Goal: Transaction & Acquisition: Purchase product/service

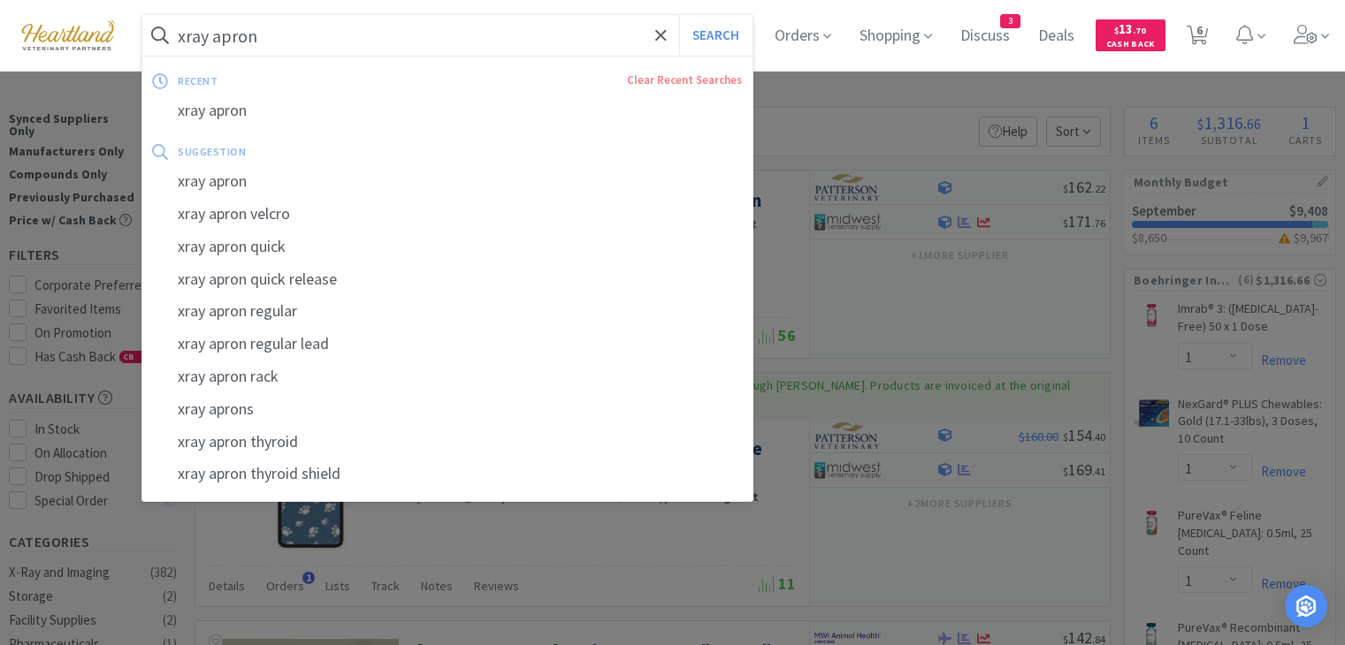
select select "1"
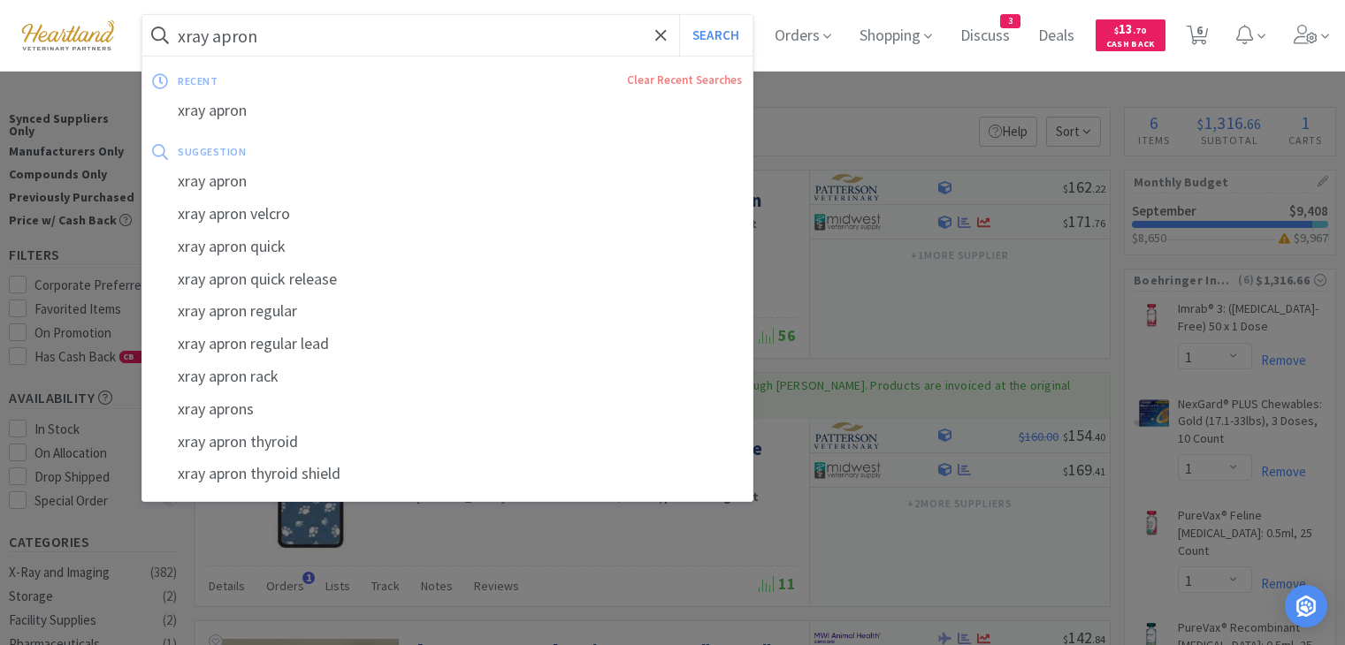
select select "1"
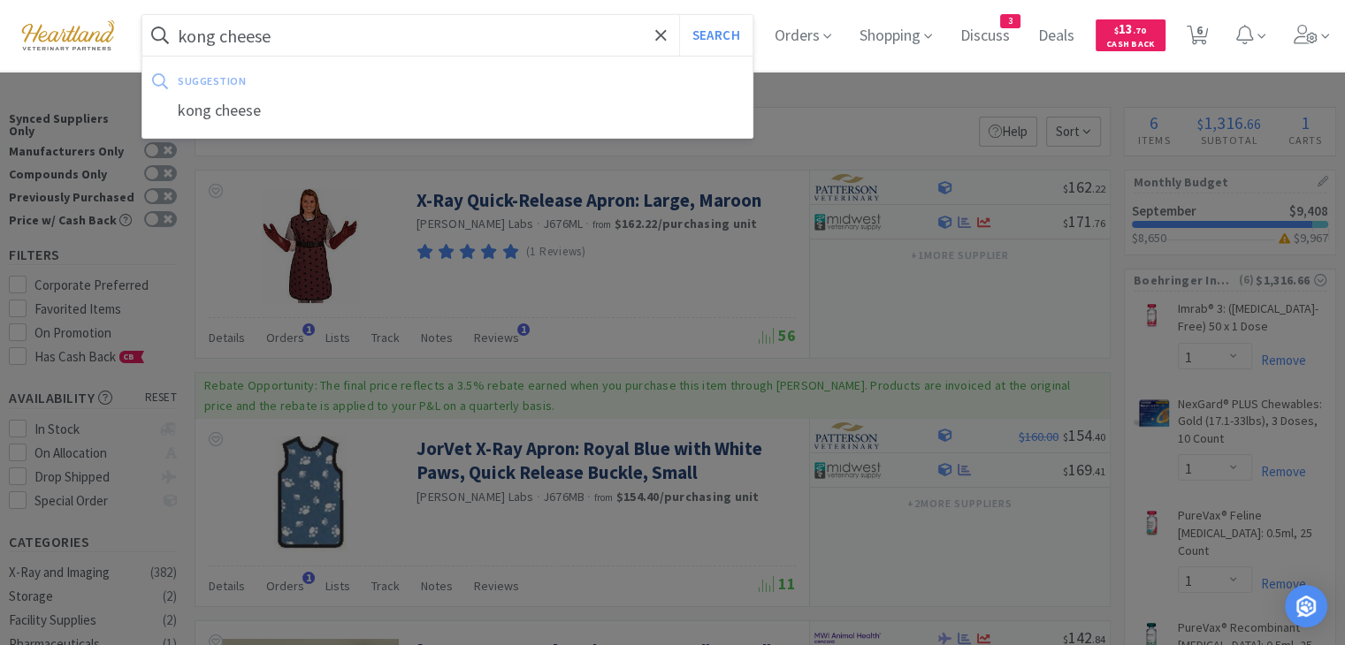
type input "kong cheese"
click at [679, 15] on button "Search" at bounding box center [715, 35] width 73 height 41
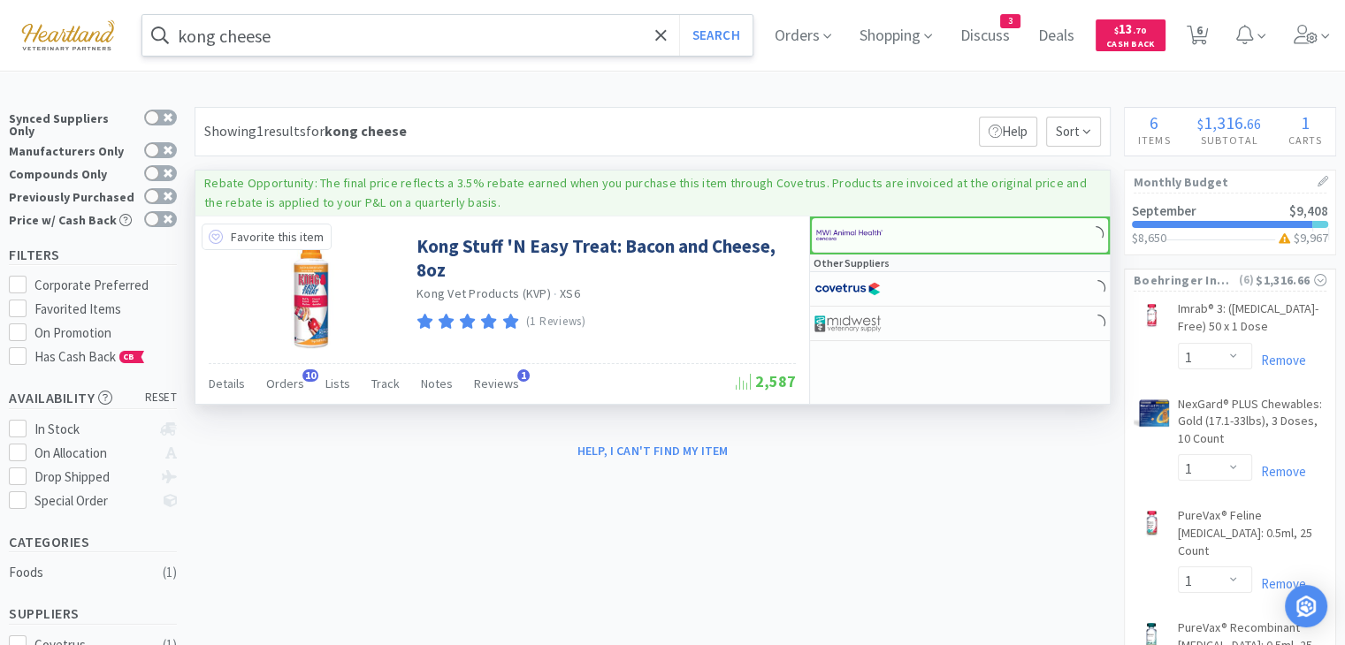
click at [218, 233] on icon at bounding box center [216, 237] width 14 height 14
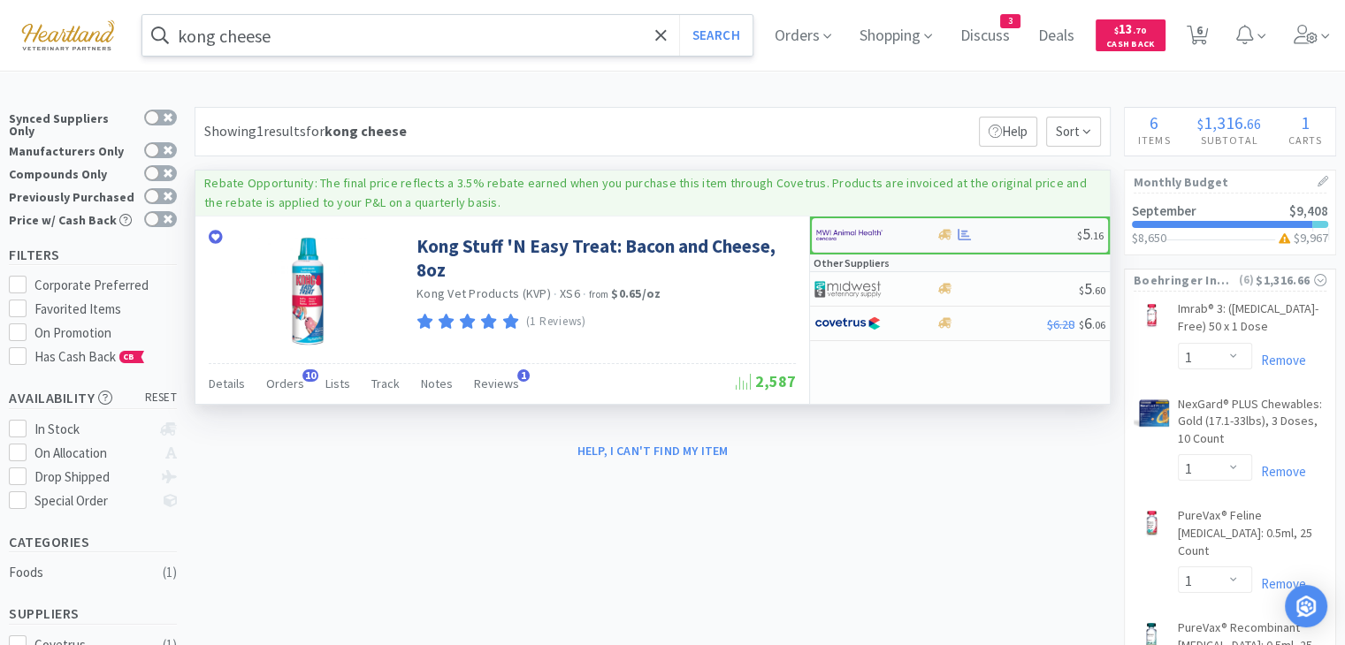
click at [857, 241] on img at bounding box center [849, 235] width 66 height 27
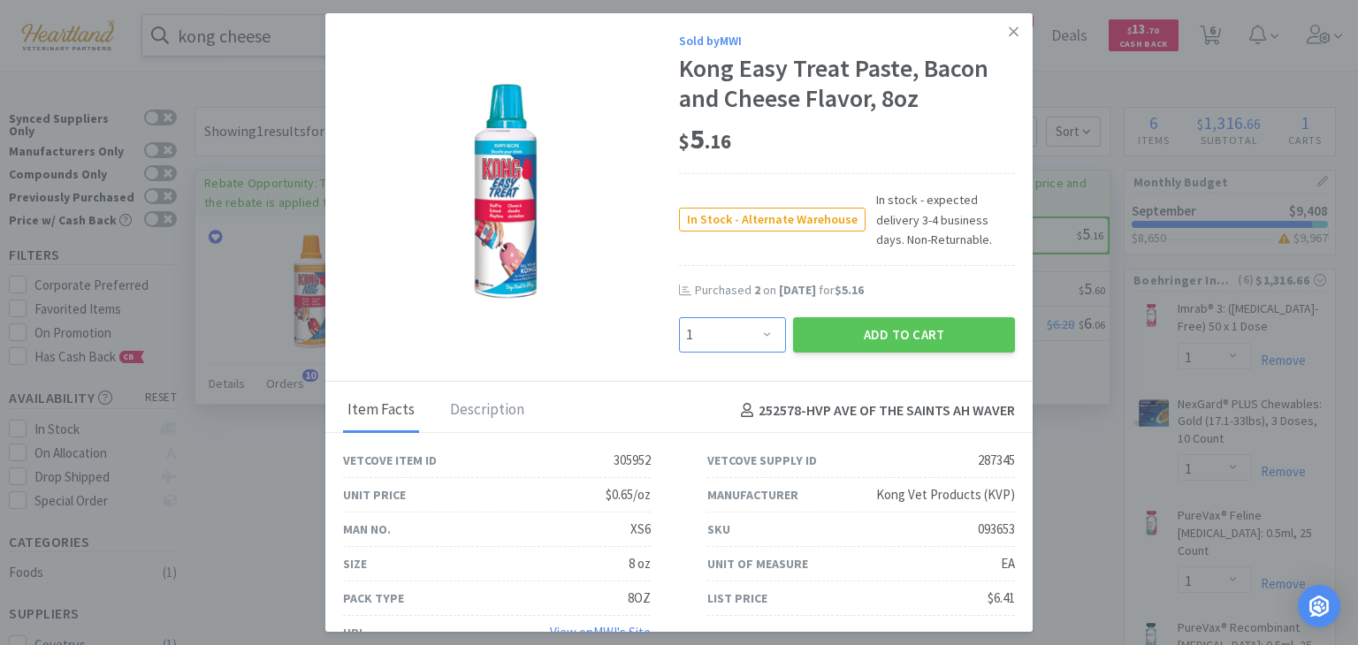
click at [756, 343] on select "Enter Quantity 1 2 3 4 5 6 7 8 9 10 11 12 13 14 15 16 17 18 19 20 Enter Quantity" at bounding box center [732, 334] width 107 height 35
select select "6"
click at [679, 317] on select "Enter Quantity 1 2 3 4 5 6 7 8 9 10 11 12 13 14 15 16 17 18 19 20 Enter Quantity" at bounding box center [732, 334] width 107 height 35
click at [856, 345] on button "Add to Cart" at bounding box center [904, 334] width 222 height 35
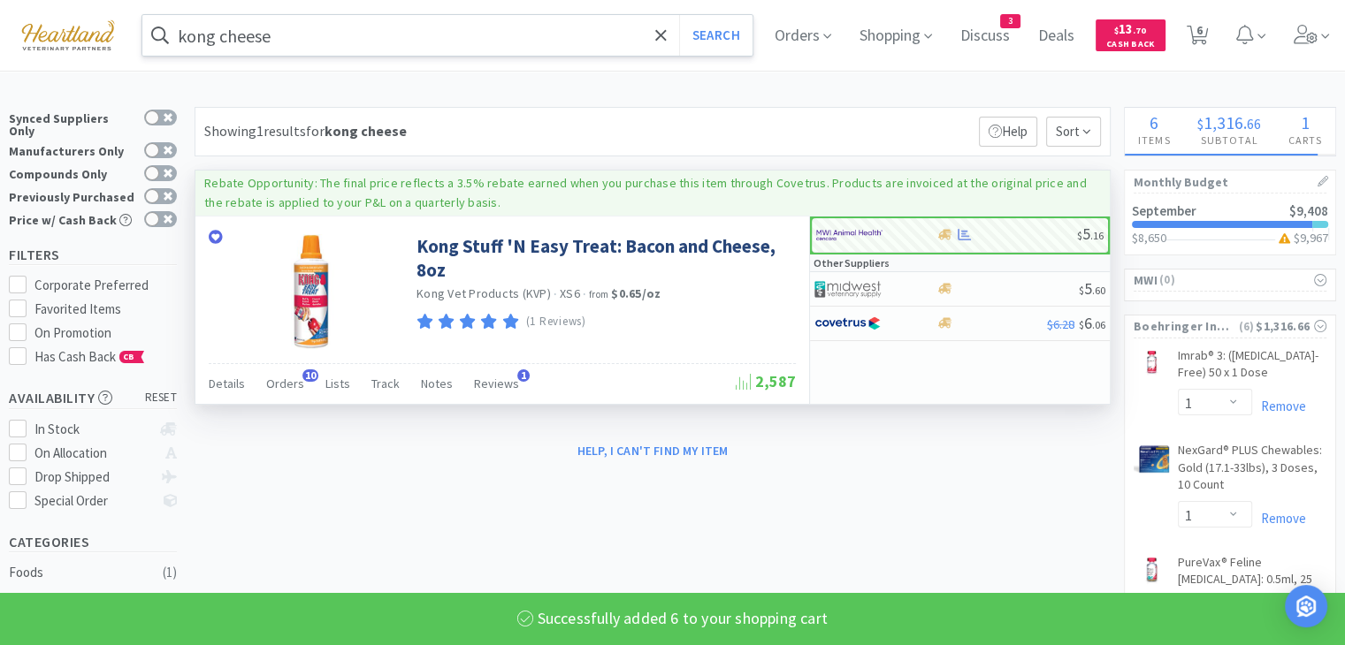
select select "6"
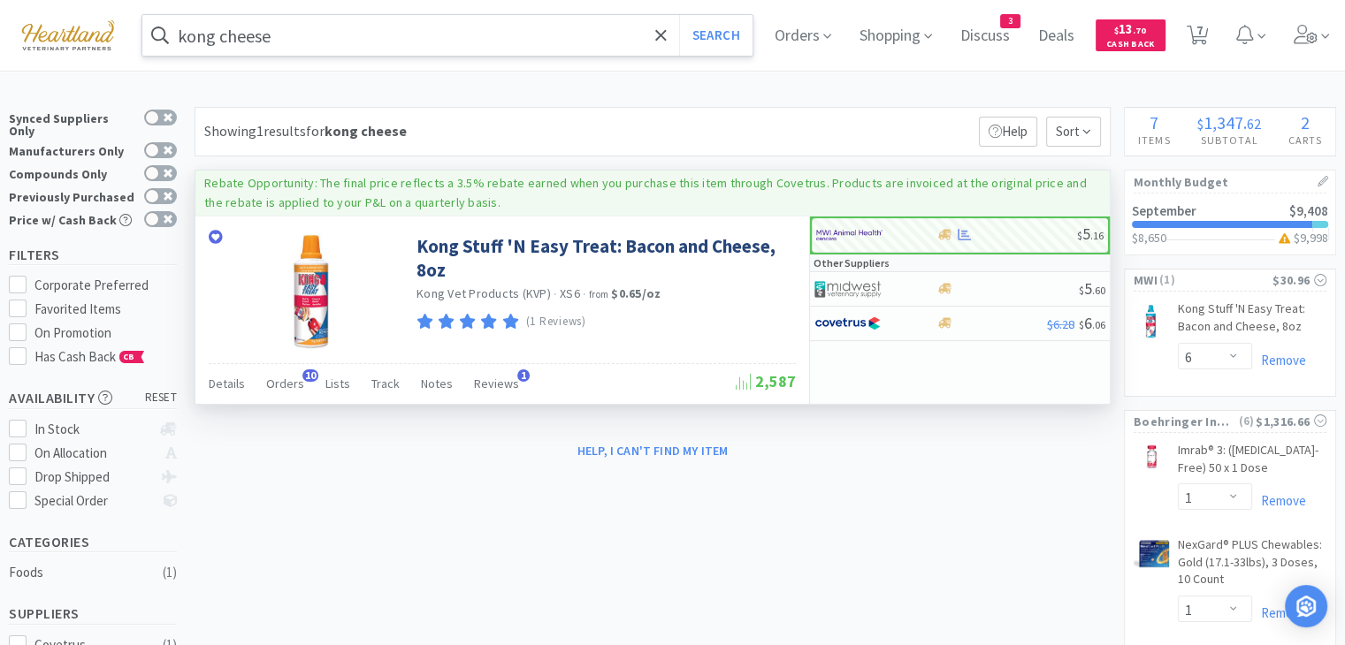
click at [387, 43] on input "kong cheese" at bounding box center [447, 35] width 610 height 41
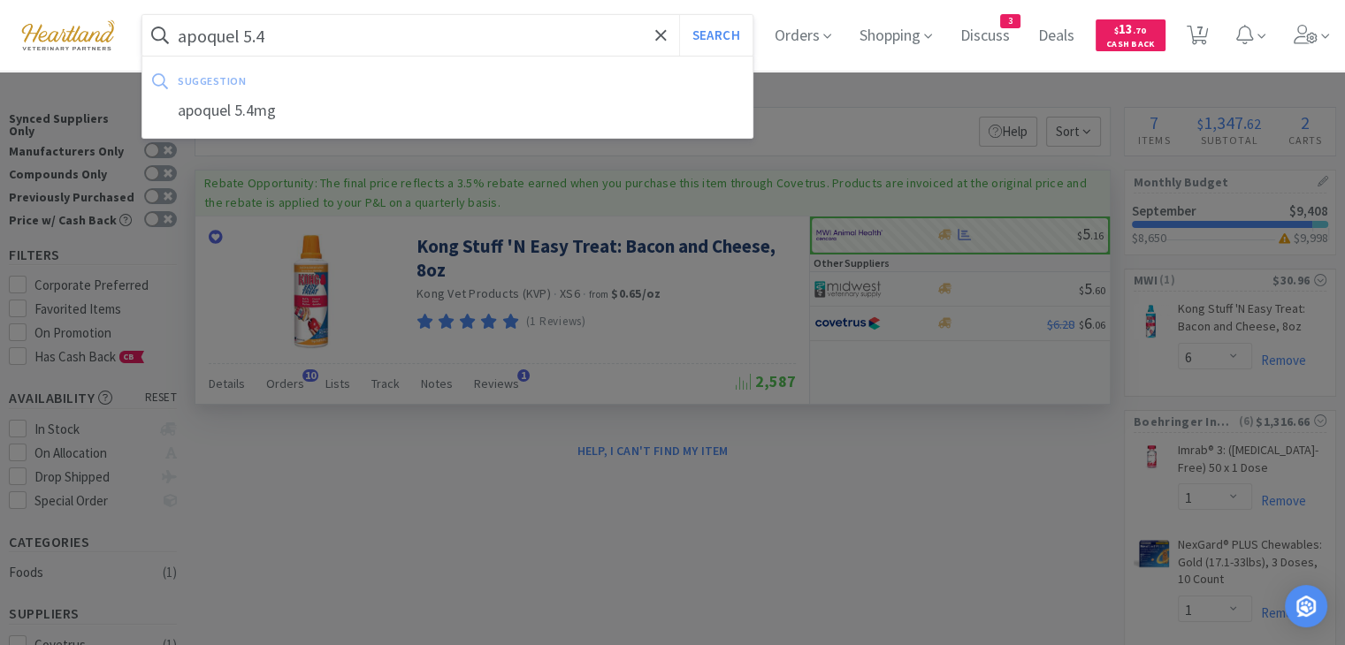
type input "apoquel 5.4"
click at [679, 15] on button "Search" at bounding box center [715, 35] width 73 height 41
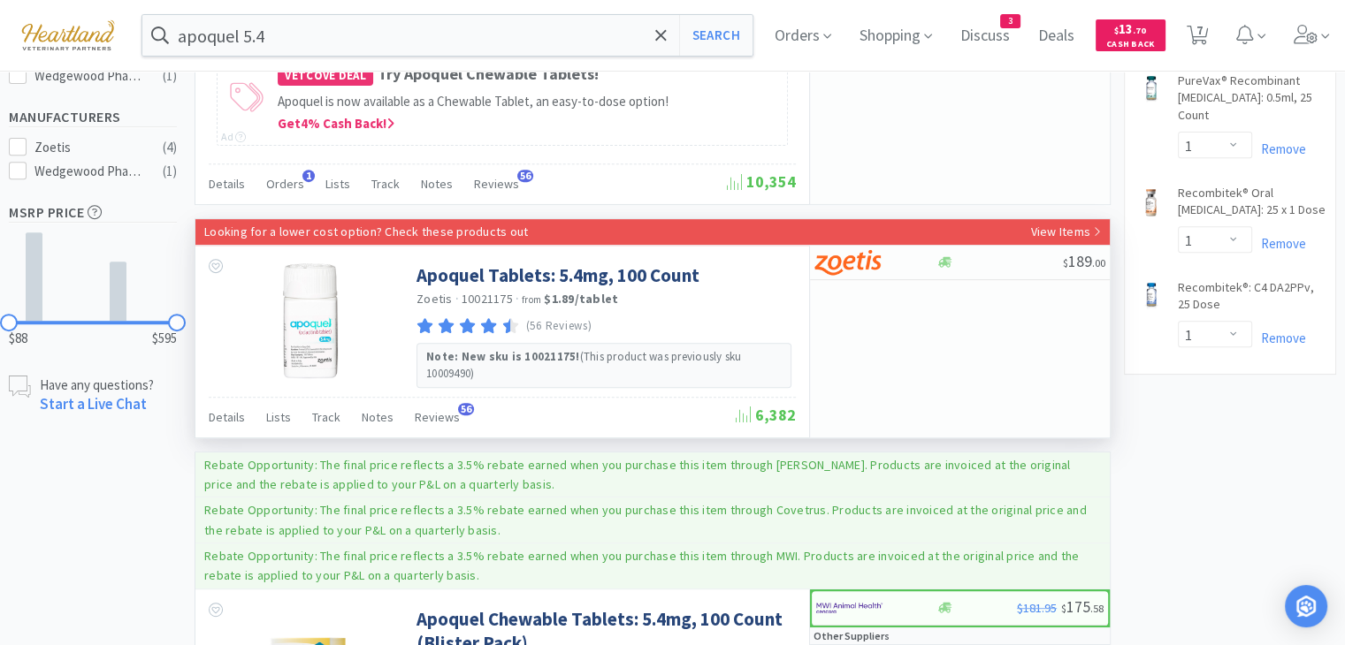
scroll to position [707, 0]
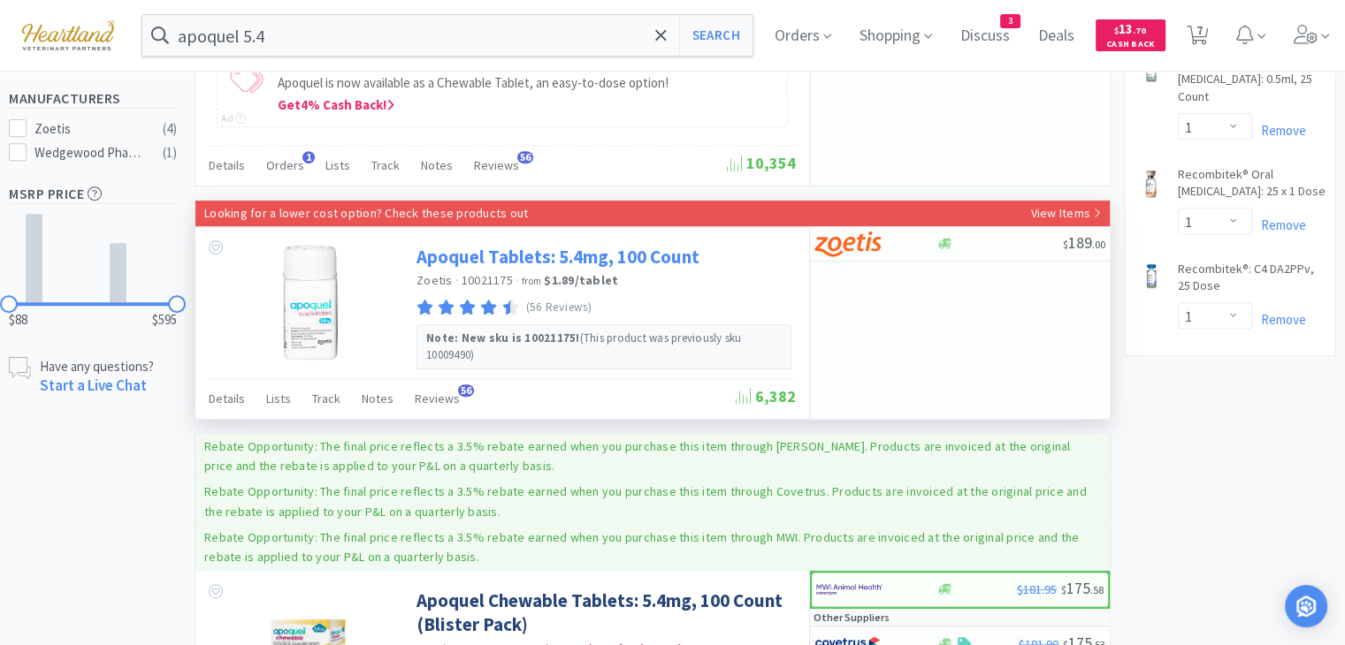
click at [654, 259] on link "Apoquel Tablets: 5.4mg, 100 Count" at bounding box center [557, 257] width 283 height 24
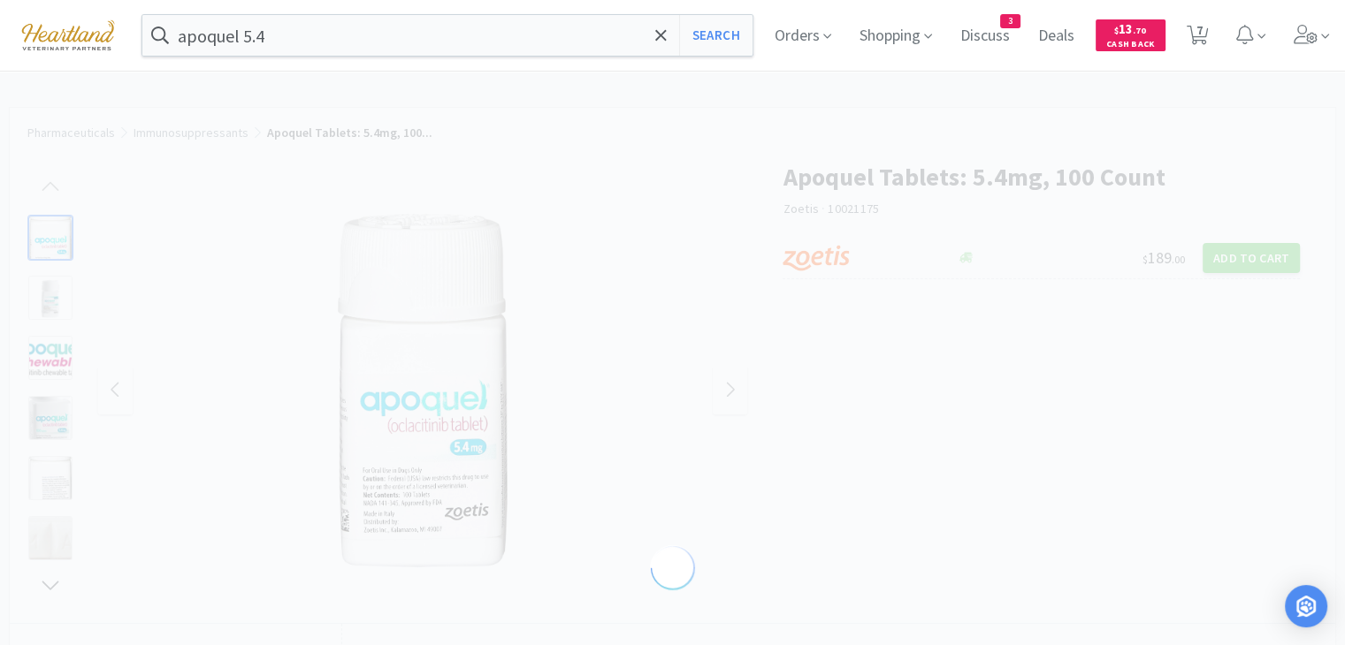
select select "142436"
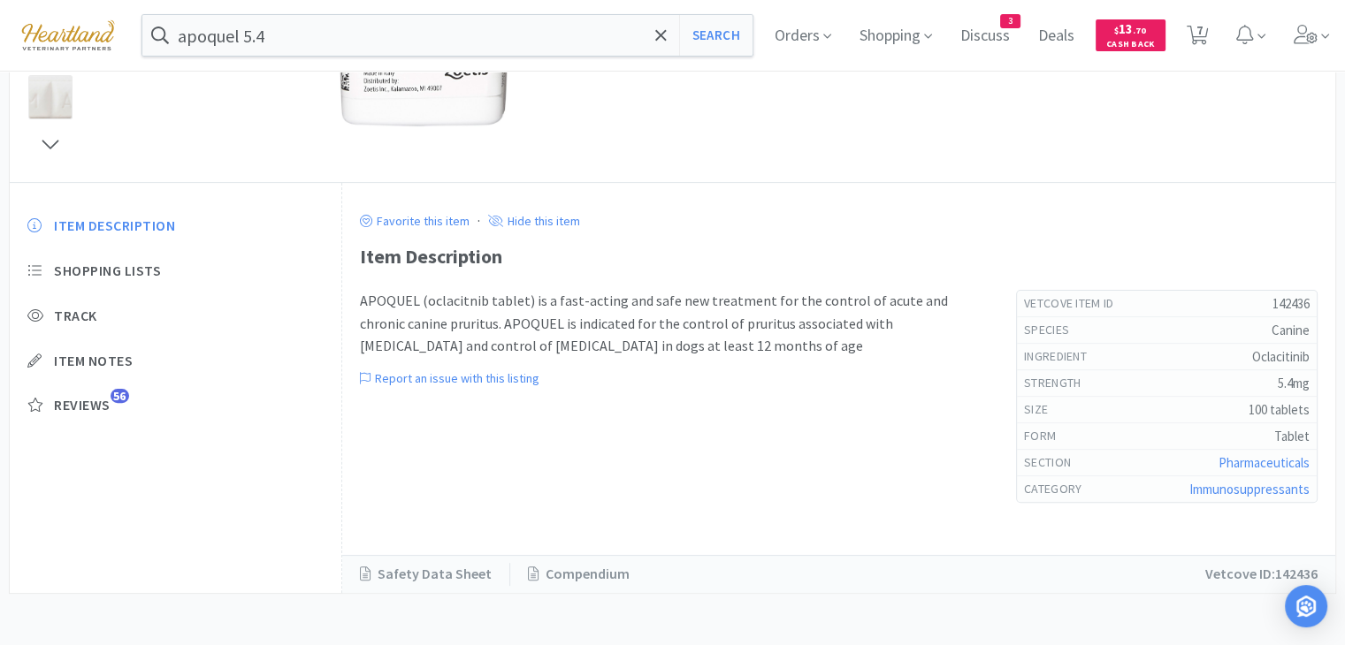
scroll to position [88, 0]
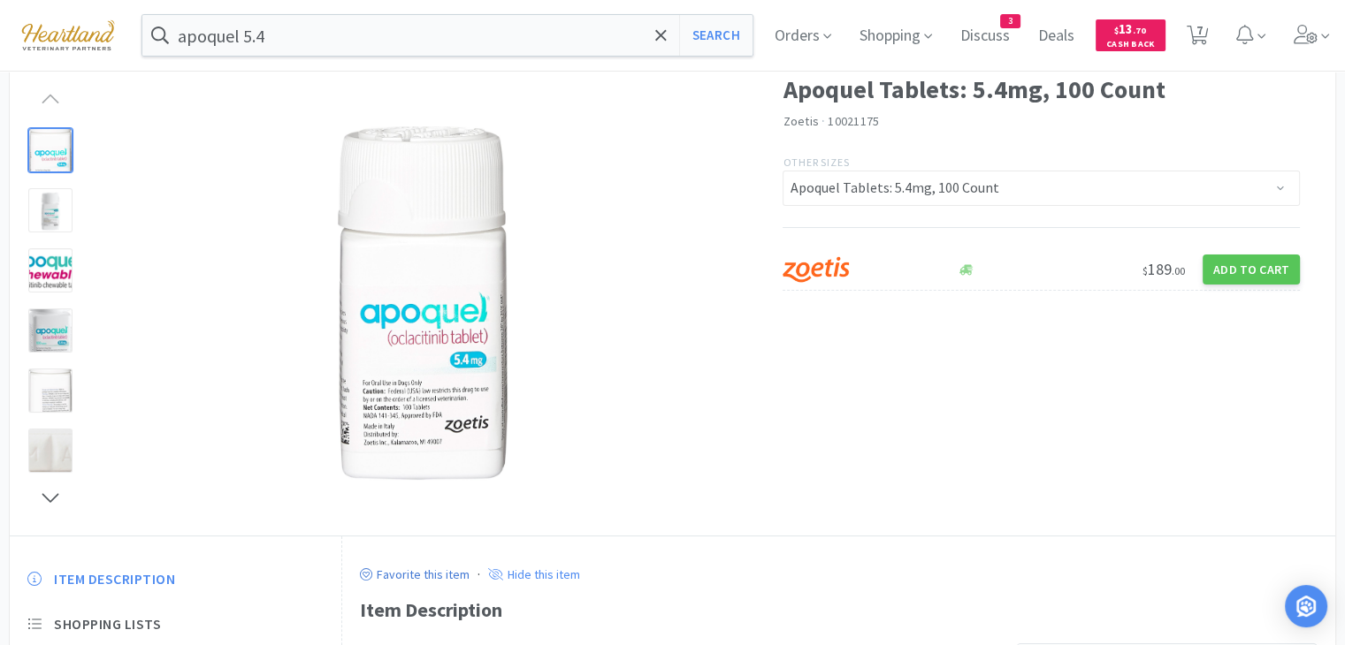
click at [370, 574] on icon at bounding box center [366, 574] width 12 height 12
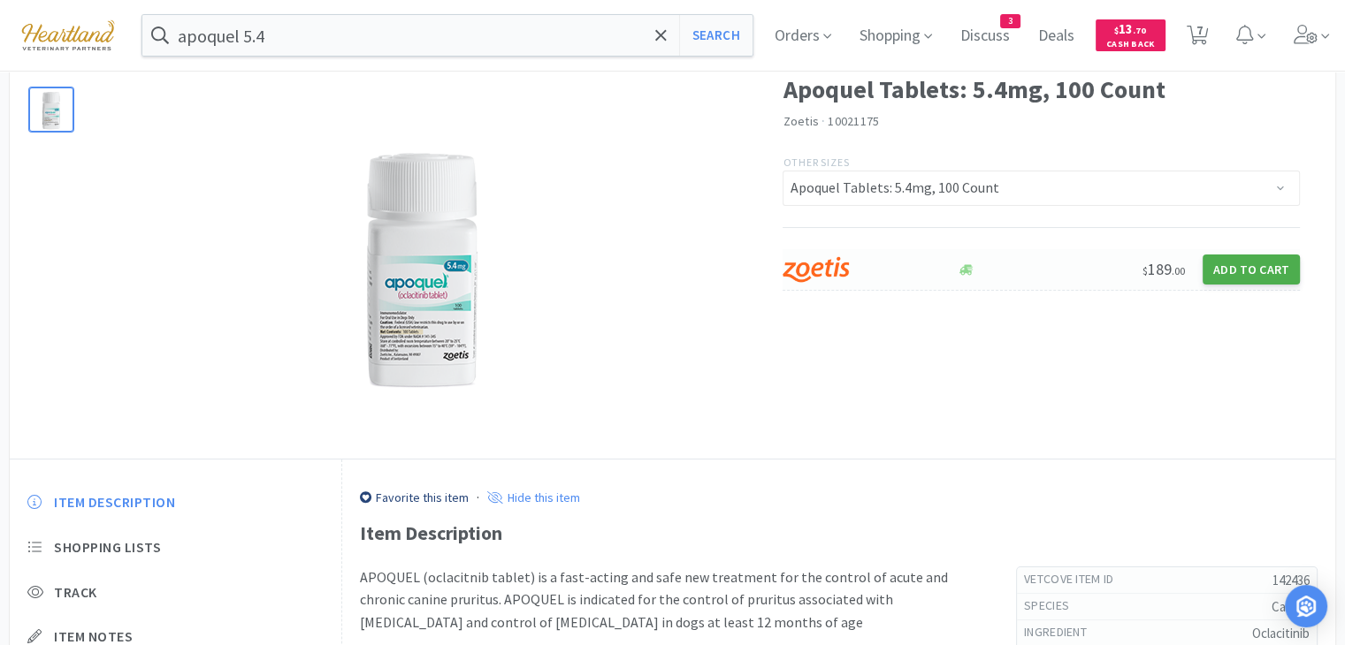
click at [1266, 264] on button "Add to Cart" at bounding box center [1250, 270] width 97 height 30
select select "1"
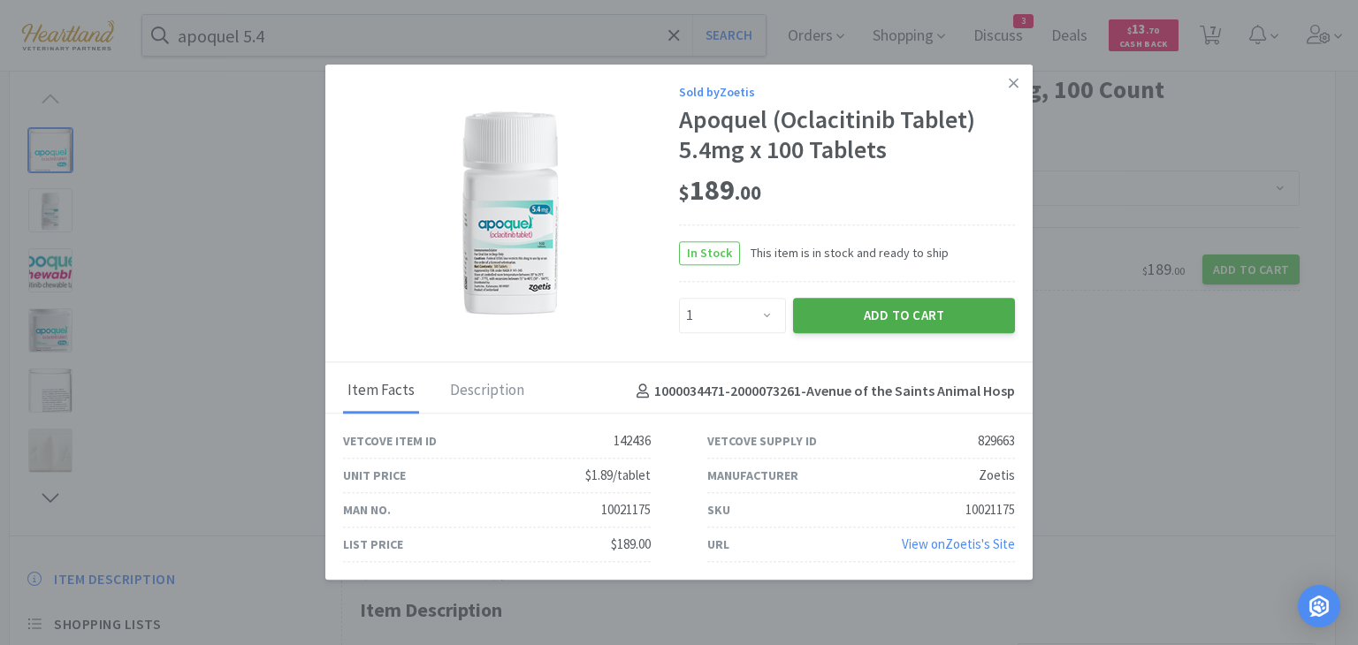
click at [889, 318] on button "Add to Cart" at bounding box center [904, 315] width 222 height 35
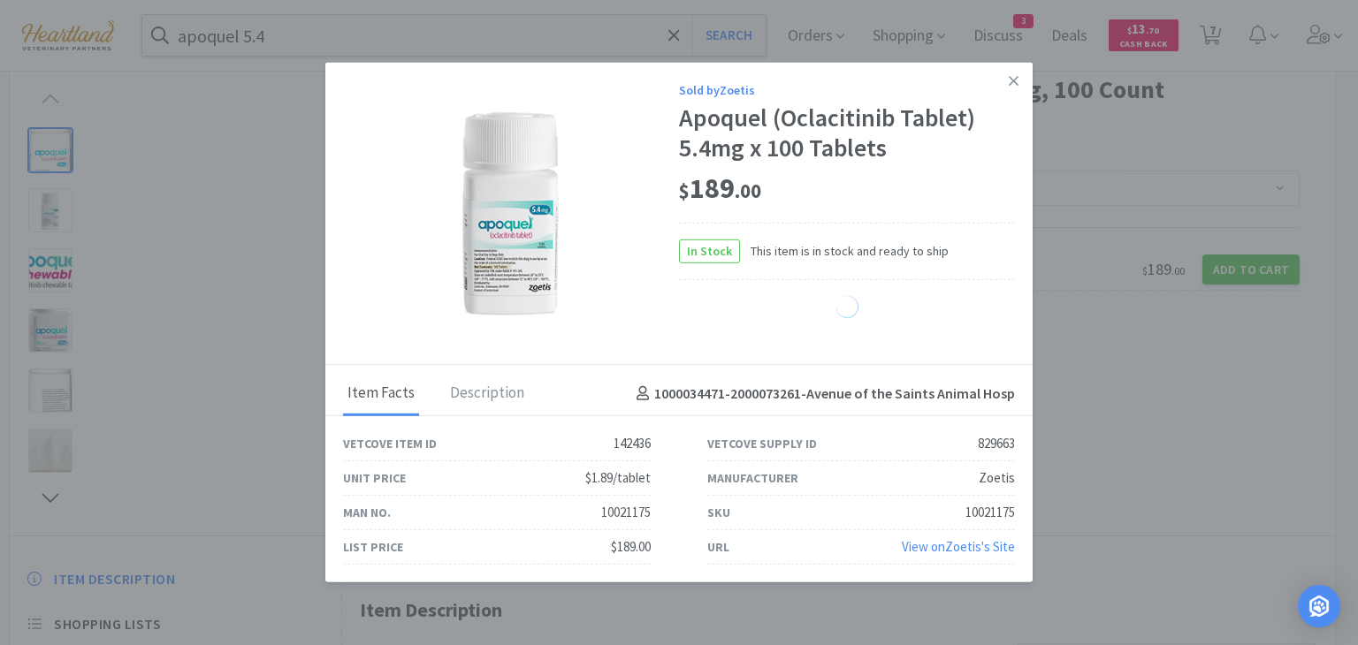
select select "1"
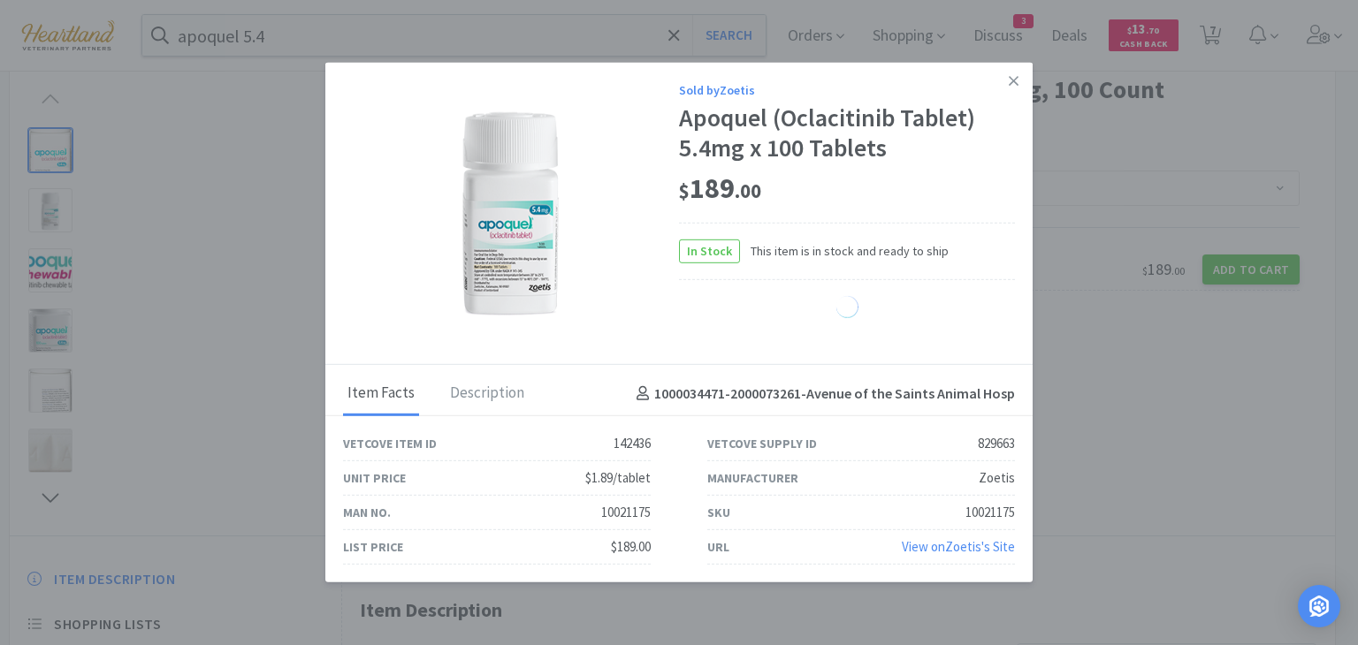
select select "1"
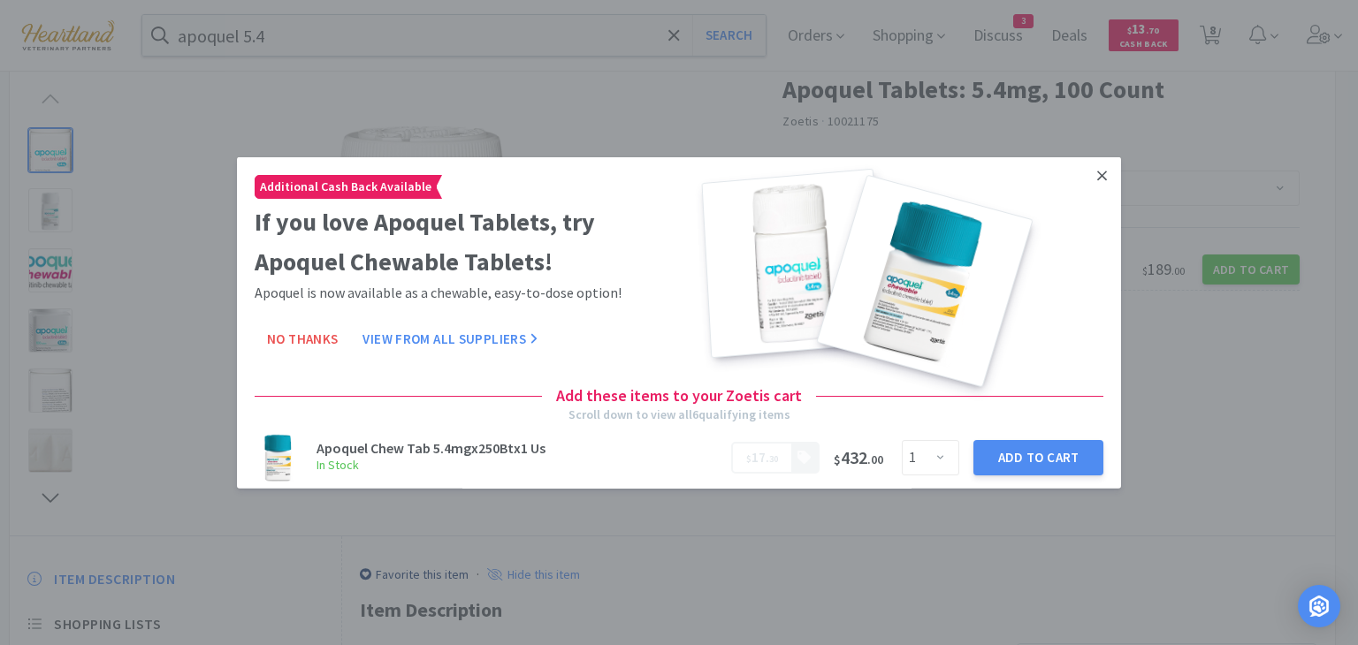
click at [1097, 179] on icon at bounding box center [1102, 176] width 10 height 16
